Goal: Information Seeking & Learning: Check status

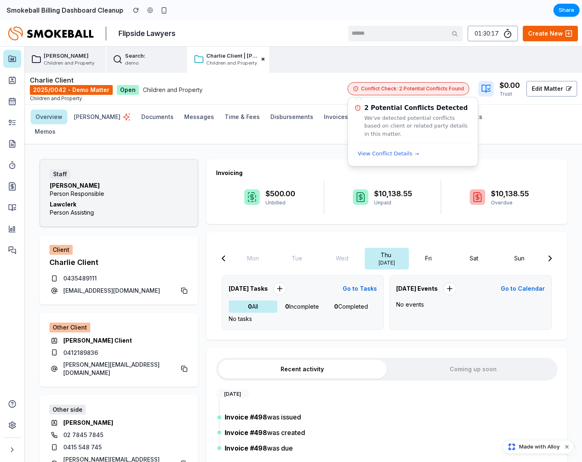
click at [432, 93] on div "Conflict Check: 2 Potential Conflicts Found" at bounding box center [409, 88] width 122 height 13
click at [407, 155] on span "View Conflict Details" at bounding box center [385, 154] width 55 height 8
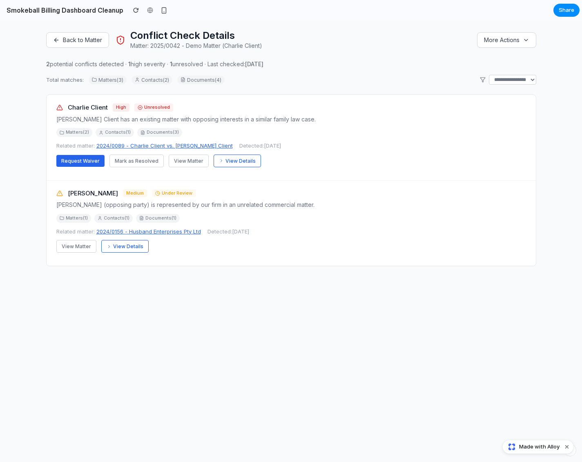
click at [405, 155] on div "[PERSON_NAME] Client high Unresolved Charlie Client has an existing matter with…" at bounding box center [292, 137] width 490 height 85
click at [254, 163] on button "View Details" at bounding box center [237, 161] width 47 height 13
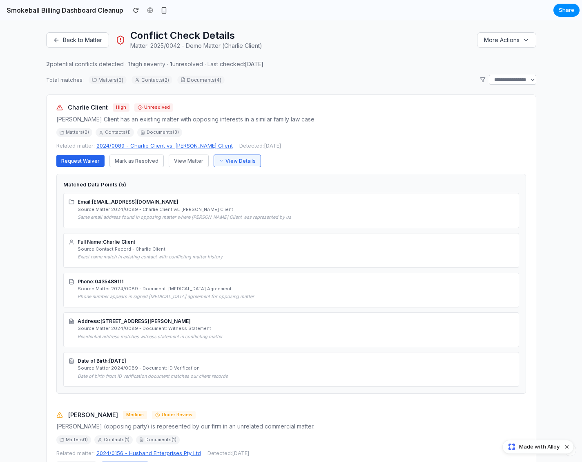
click at [235, 162] on button "View Details" at bounding box center [237, 161] width 47 height 13
